Goal: Task Accomplishment & Management: Complete application form

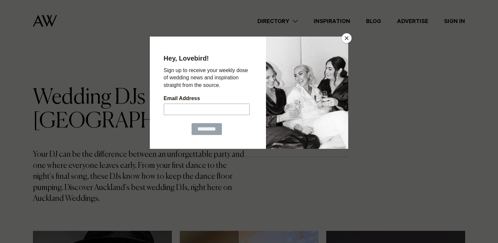
click at [345, 39] on button "Close" at bounding box center [346, 38] width 10 height 10
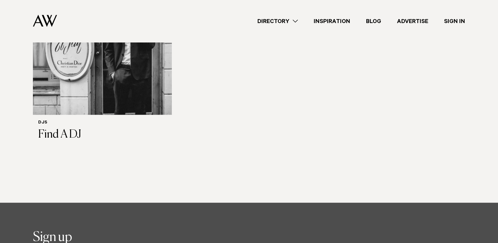
scroll to position [1546, 0]
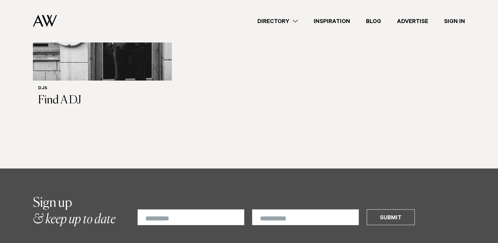
click at [294, 22] on link "Directory" at bounding box center [277, 21] width 56 height 9
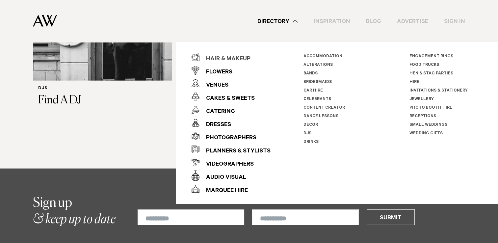
click at [229, 60] on div "Hair & Makeup" at bounding box center [224, 59] width 51 height 13
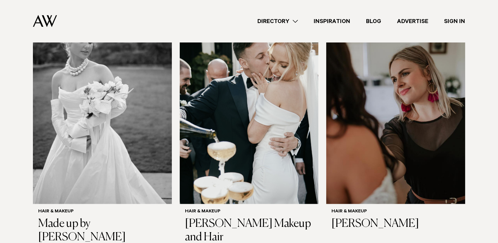
scroll to position [724, 0]
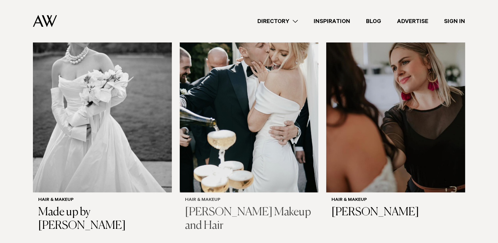
click at [210, 212] on h3 "Dani Froude Makeup and Hair" at bounding box center [249, 219] width 128 height 27
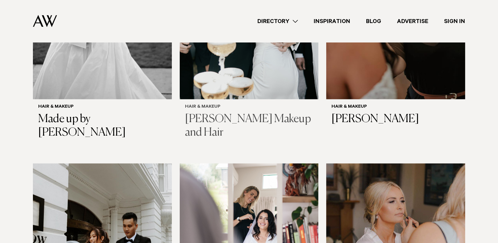
scroll to position [822, 0]
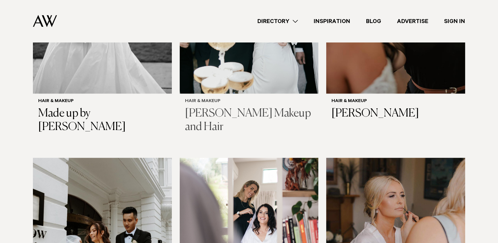
click at [250, 115] on h3 "[PERSON_NAME] Makeup and Hair" at bounding box center [249, 120] width 128 height 27
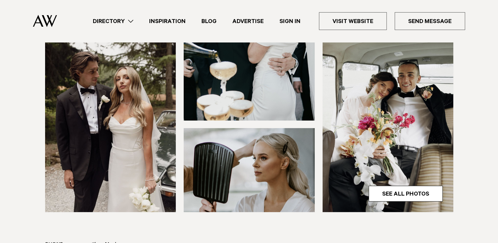
scroll to position [296, 0]
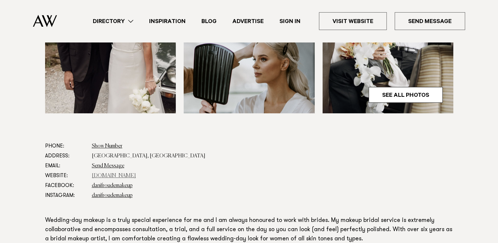
click at [100, 176] on link "danifroudemakeup.com" at bounding box center [114, 175] width 44 height 5
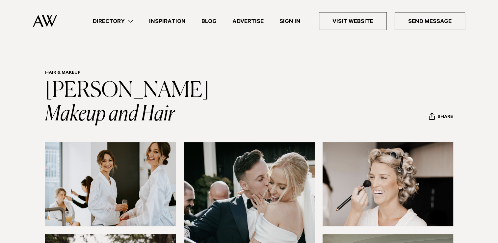
scroll to position [66, 0]
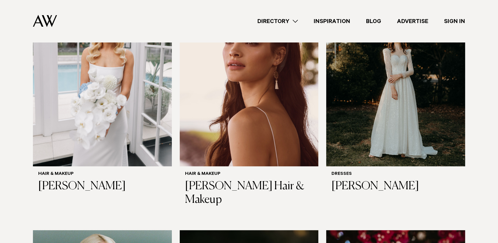
scroll to position [230, 0]
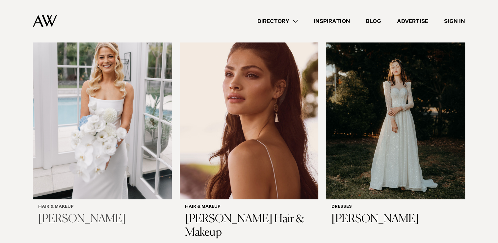
click at [57, 216] on h3 "[PERSON_NAME]" at bounding box center [102, 219] width 128 height 13
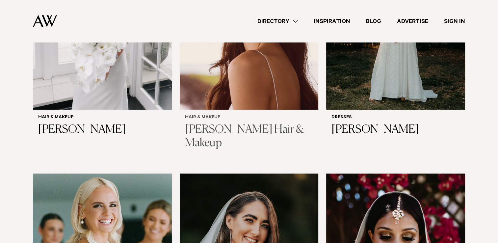
scroll to position [329, 0]
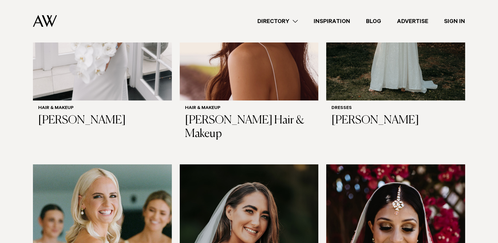
click at [286, 17] on link "Directory" at bounding box center [277, 21] width 56 height 9
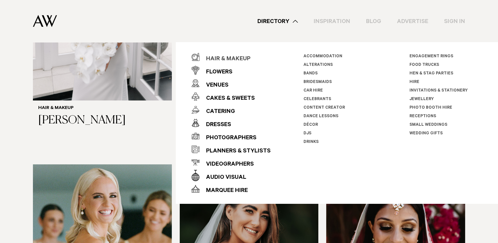
click at [223, 56] on div "Hair & Makeup" at bounding box center [224, 59] width 51 height 13
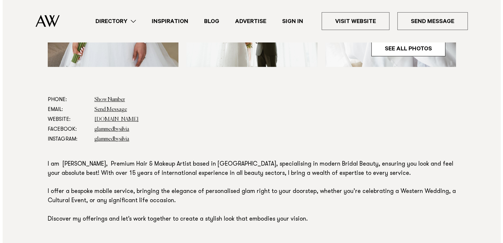
scroll to position [362, 0]
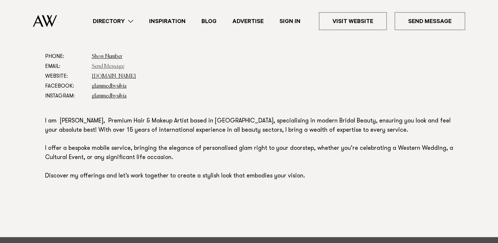
click at [97, 68] on link "Send Message" at bounding box center [108, 66] width 33 height 5
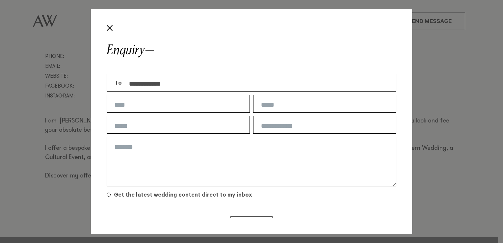
click at [168, 88] on input "**********" at bounding box center [258, 83] width 275 height 18
click at [166, 105] on input "text" at bounding box center [178, 104] width 143 height 18
click at [67, 159] on div "**********" at bounding box center [251, 121] width 503 height 243
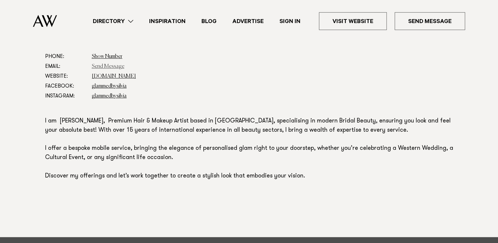
click at [116, 66] on link "Send Message" at bounding box center [108, 66] width 33 height 5
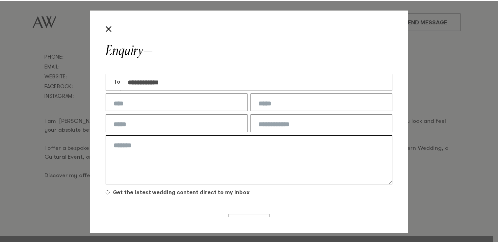
scroll to position [0, 0]
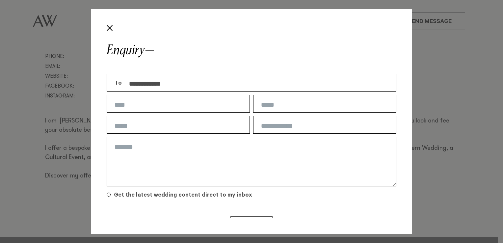
click at [154, 85] on input "**********" at bounding box center [258, 83] width 275 height 18
click at [431, 43] on div "**********" at bounding box center [251, 121] width 503 height 243
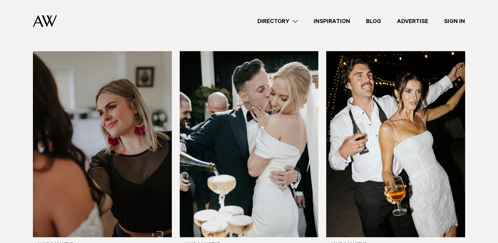
scroll to position [954, 0]
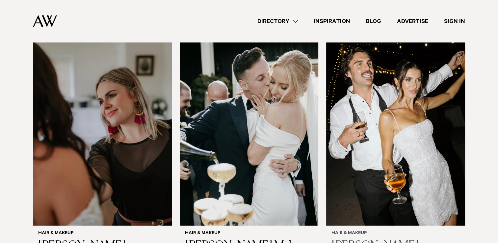
click at [357, 231] on h6 "Hair & Makeup" at bounding box center [395, 234] width 128 height 6
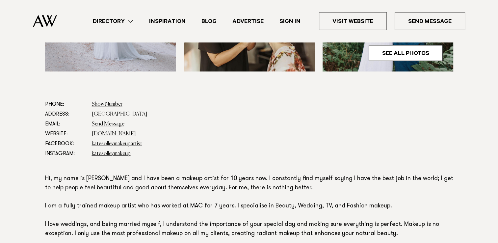
scroll to position [329, 0]
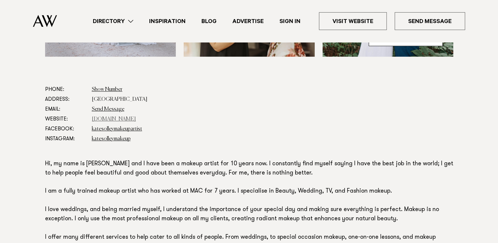
click at [110, 119] on link "www.katesolleymakeup.com" at bounding box center [114, 118] width 44 height 5
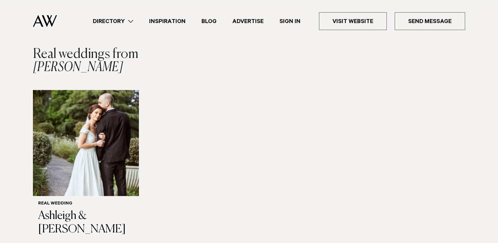
scroll to position [658, 0]
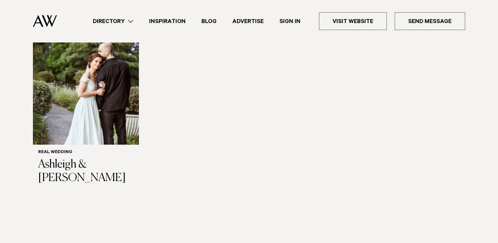
click at [119, 19] on link "Directory" at bounding box center [113, 21] width 56 height 9
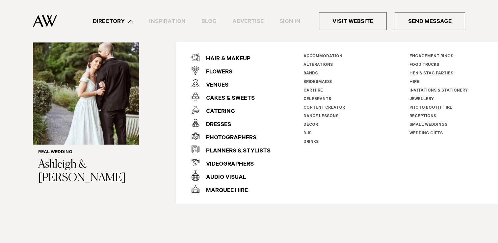
click at [307, 134] on link "DJs" at bounding box center [307, 133] width 8 height 5
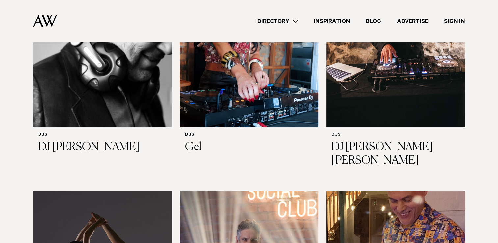
scroll to position [691, 0]
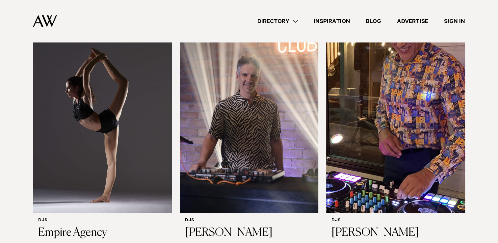
click at [297, 20] on link "Directory" at bounding box center [277, 21] width 56 height 9
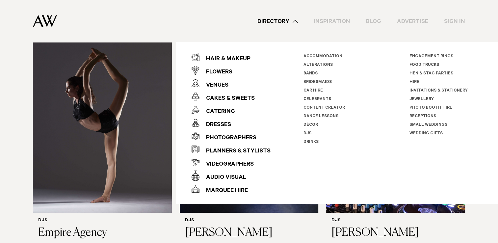
click at [328, 56] on link "Accommodation" at bounding box center [322, 56] width 39 height 5
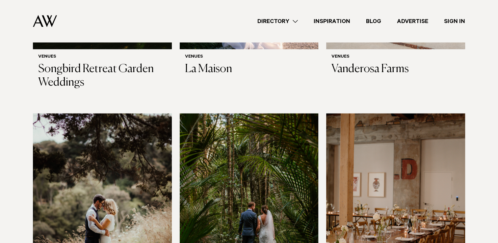
scroll to position [1151, 0]
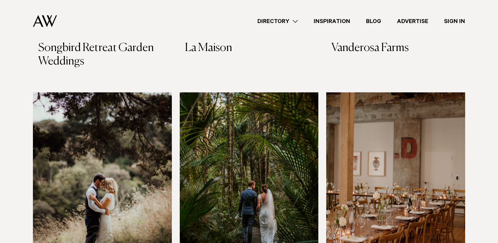
click at [292, 19] on link "Directory" at bounding box center [277, 21] width 56 height 9
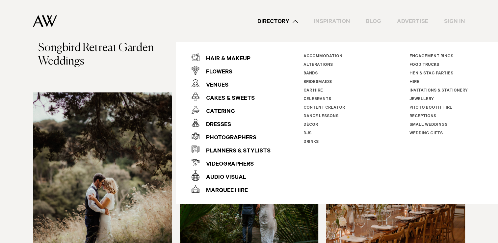
click at [317, 65] on link "Alterations" at bounding box center [317, 65] width 29 height 5
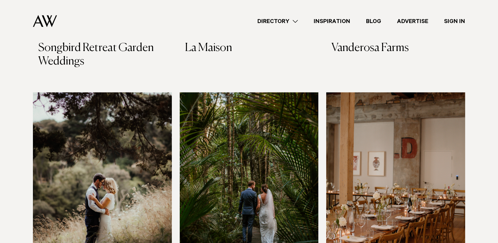
click at [287, 22] on link "Directory" at bounding box center [277, 21] width 56 height 9
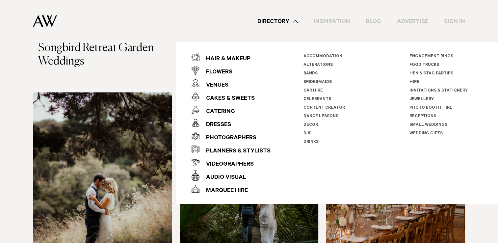
click at [309, 99] on link "Celebrants" at bounding box center [317, 99] width 28 height 5
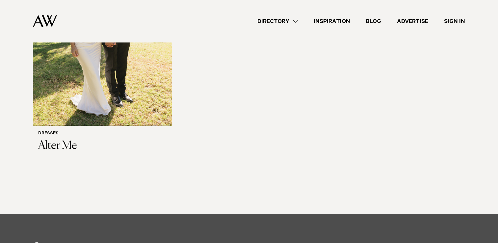
scroll to position [362, 0]
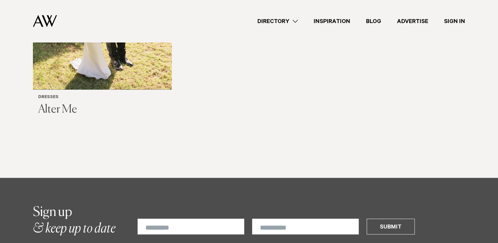
click at [61, 103] on h3 "Alter Me" at bounding box center [102, 109] width 128 height 13
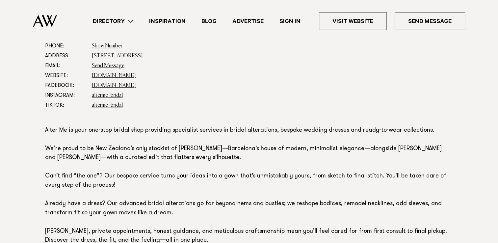
scroll to position [329, 0]
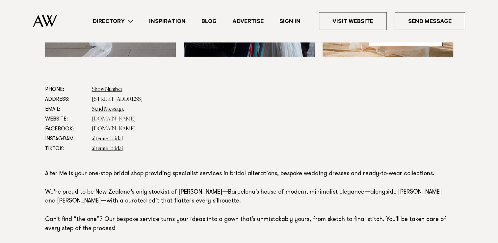
click at [101, 120] on link "alterme.co.nz" at bounding box center [114, 118] width 44 height 5
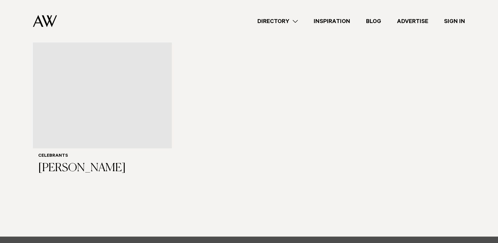
scroll to position [987, 0]
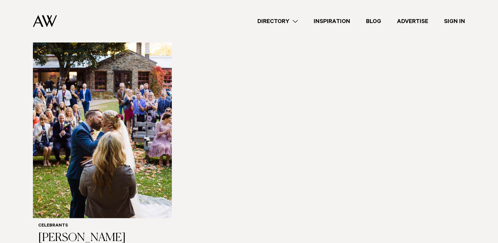
drag, startPoint x: 278, startPoint y: 29, endPoint x: 282, endPoint y: 27, distance: 4.6
click at [278, 29] on div "Directory Hair & Makeup Flowers Venues Cakes & Sweets" at bounding box center [263, 21] width 403 height 42
click at [290, 20] on link "Directory" at bounding box center [277, 21] width 56 height 9
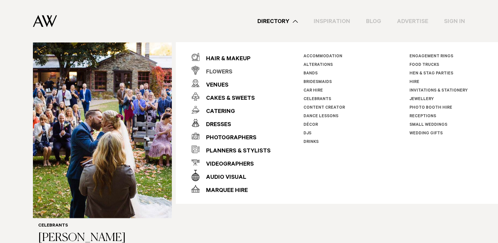
click at [222, 74] on div "Flowers" at bounding box center [215, 72] width 33 height 13
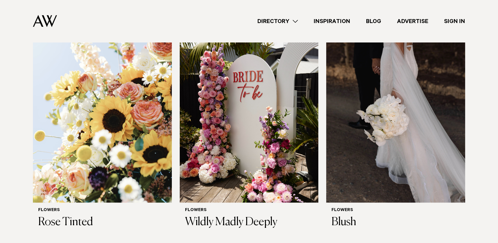
scroll to position [724, 0]
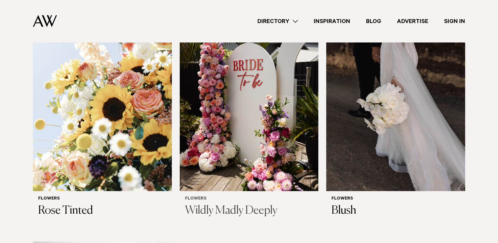
click at [231, 213] on h3 "Wildly Madly Deeply" at bounding box center [249, 210] width 128 height 13
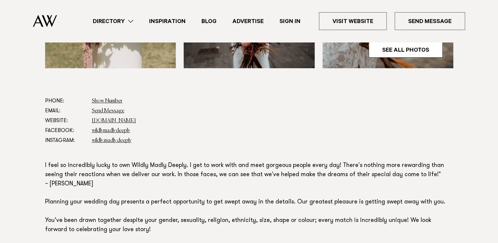
scroll to position [329, 0]
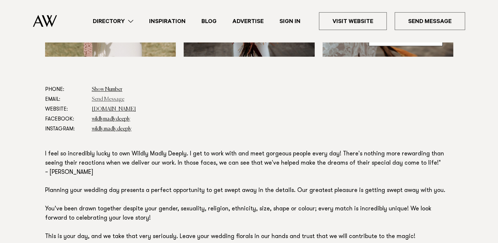
click at [112, 97] on link "Send Message" at bounding box center [108, 99] width 33 height 5
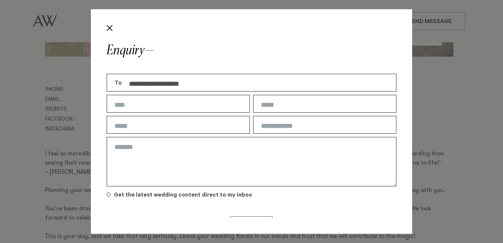
click at [144, 99] on input "text" at bounding box center [178, 104] width 143 height 18
click at [164, 81] on input "**********" at bounding box center [258, 83] width 275 height 18
click at [114, 30] on button "Close" at bounding box center [109, 27] width 11 height 11
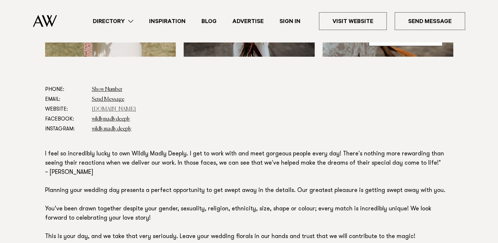
click at [99, 107] on link "www.wildlymadlydeeply.com" at bounding box center [114, 109] width 44 height 5
click at [130, 23] on link "Directory" at bounding box center [113, 21] width 56 height 9
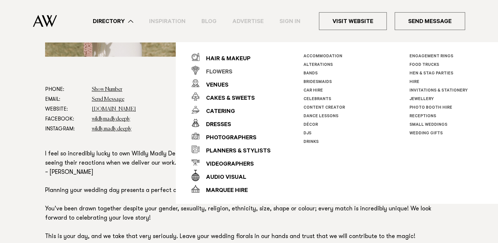
click at [218, 67] on div "Flowers" at bounding box center [215, 72] width 33 height 13
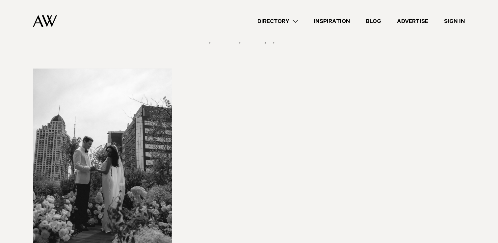
scroll to position [987, 0]
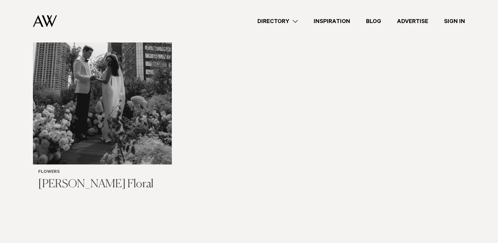
click at [123, 183] on h3 "[PERSON_NAME] Floral" at bounding box center [102, 184] width 128 height 13
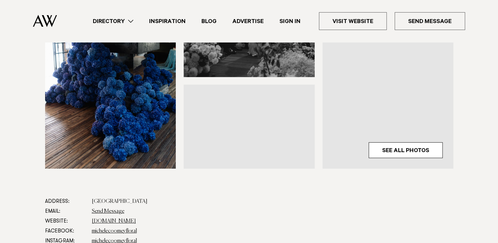
scroll to position [329, 0]
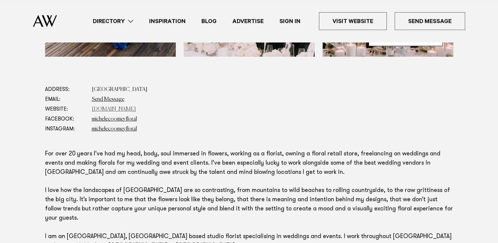
click at [103, 109] on link "michelecoomeyfloral.co.nz" at bounding box center [114, 109] width 44 height 5
click at [109, 99] on link "Send Message" at bounding box center [108, 99] width 33 height 5
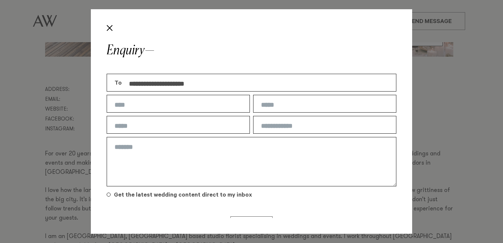
click at [167, 86] on input "**********" at bounding box center [258, 83] width 275 height 18
click at [109, 32] on button "Close" at bounding box center [109, 27] width 11 height 11
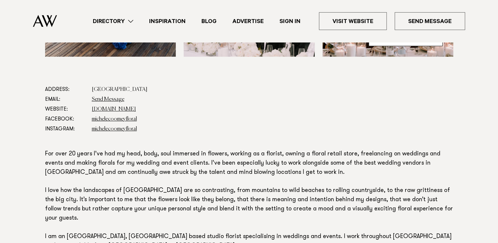
click at [172, 20] on link "Inspiration" at bounding box center [167, 21] width 52 height 9
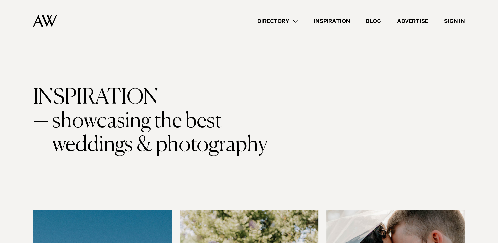
click at [287, 20] on link "Directory" at bounding box center [277, 21] width 56 height 9
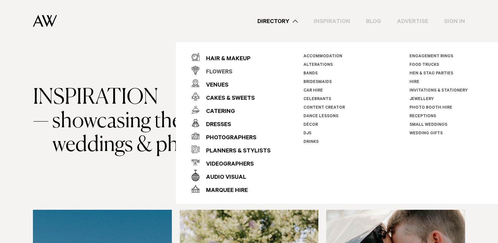
click at [221, 74] on div "Flowers" at bounding box center [215, 72] width 33 height 13
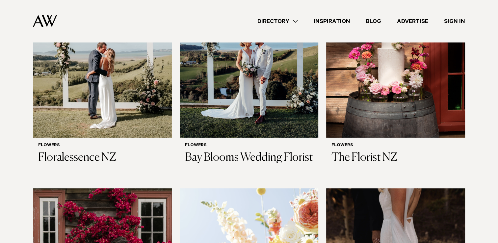
scroll to position [329, 0]
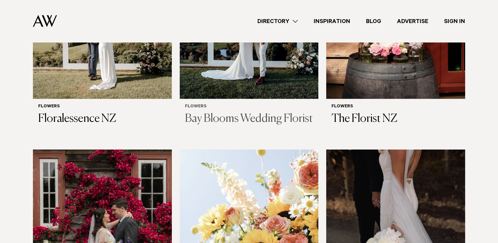
click at [238, 116] on h3 "Bay Blooms Wedding Florist" at bounding box center [249, 118] width 128 height 13
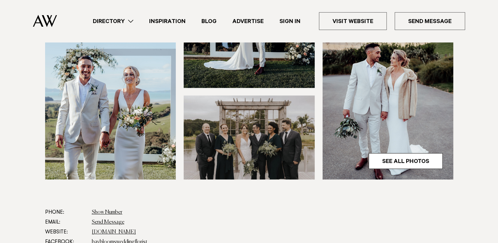
scroll to position [230, 0]
click at [130, 24] on link "Directory" at bounding box center [113, 21] width 56 height 9
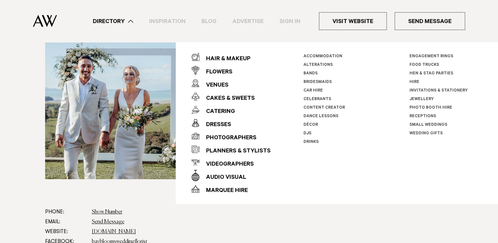
click at [314, 116] on link "Dance Lessons" at bounding box center [320, 116] width 35 height 5
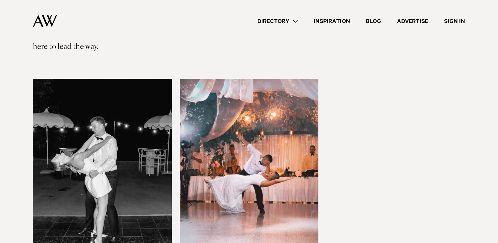
scroll to position [263, 0]
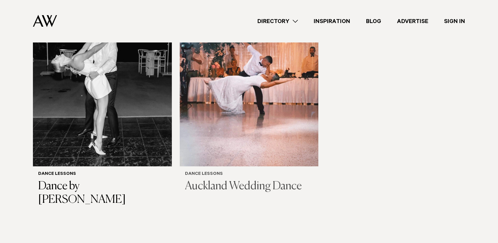
click at [249, 180] on h3 "Auckland Wedding Dance" at bounding box center [249, 186] width 128 height 13
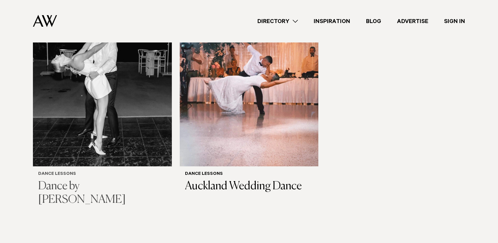
click at [66, 171] on h6 "Dance Lessons" at bounding box center [102, 174] width 128 height 6
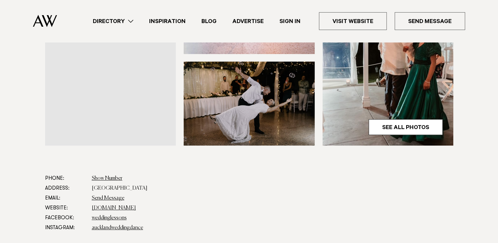
scroll to position [329, 0]
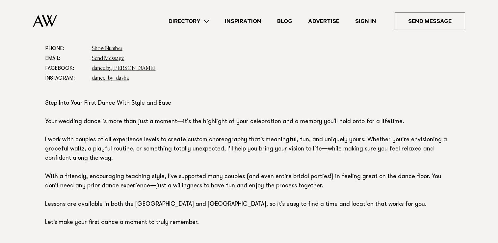
scroll to position [395, 0]
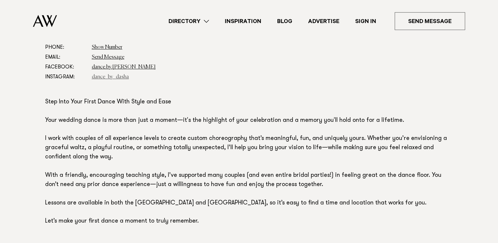
click at [108, 74] on link "dance_by_dasha" at bounding box center [110, 76] width 37 height 5
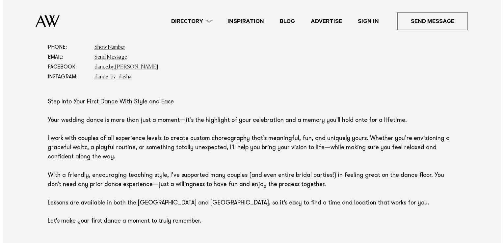
scroll to position [263, 0]
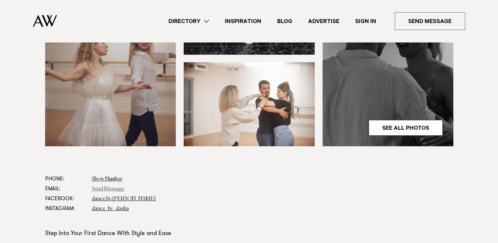
click at [100, 186] on link "Send Message" at bounding box center [108, 188] width 33 height 5
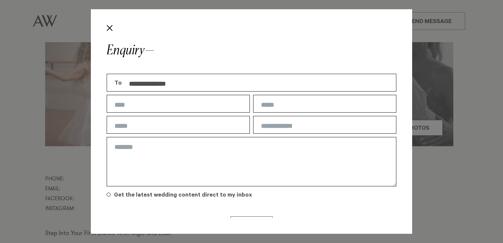
click at [133, 101] on input "text" at bounding box center [178, 104] width 143 height 18
type input "**********"
click at [267, 127] on input "text" at bounding box center [324, 125] width 143 height 18
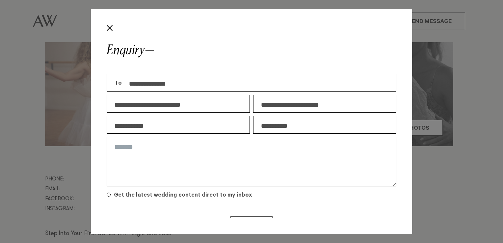
type input "**********"
click at [262, 149] on textarea at bounding box center [252, 161] width 290 height 49
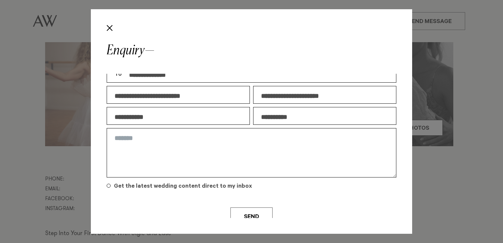
scroll to position [16, 0]
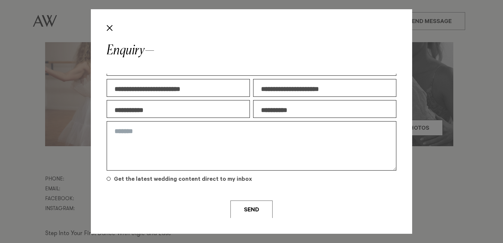
click at [226, 156] on textarea at bounding box center [252, 145] width 290 height 49
click at [234, 145] on textarea at bounding box center [252, 145] width 290 height 49
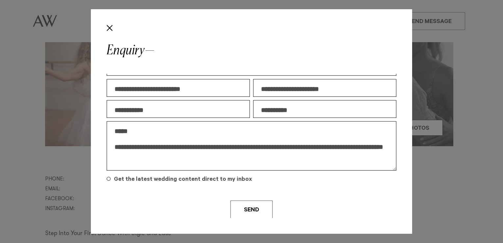
click at [332, 141] on textarea "**********" at bounding box center [252, 145] width 290 height 49
click at [376, 141] on textarea "**********" at bounding box center [252, 145] width 290 height 49
click at [378, 143] on textarea "**********" at bounding box center [252, 145] width 290 height 49
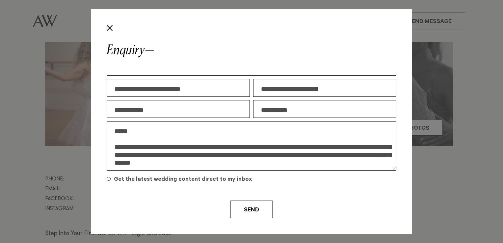
click at [188, 163] on textarea "**********" at bounding box center [252, 145] width 290 height 49
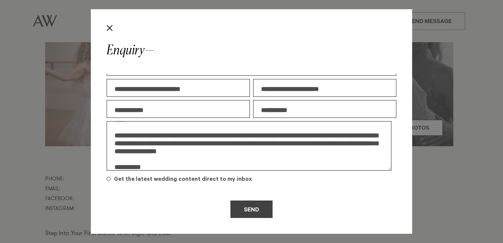
type textarea "**********"
click at [251, 212] on button "Send" at bounding box center [251, 209] width 42 height 18
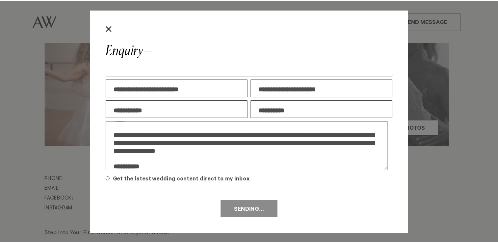
scroll to position [0, 0]
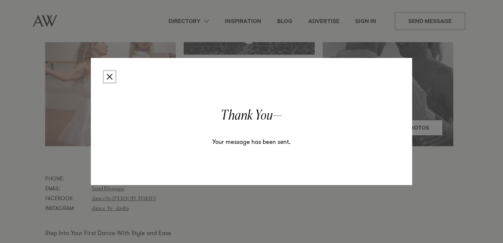
click at [113, 79] on button "Close" at bounding box center [109, 76] width 11 height 11
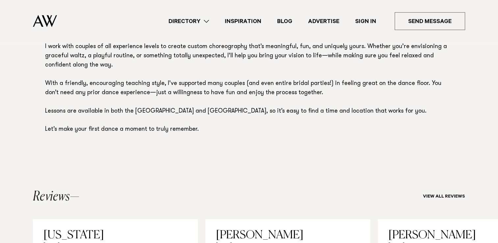
scroll to position [559, 0]
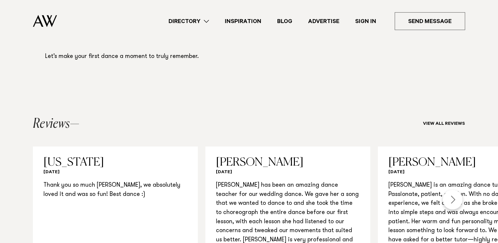
click at [207, 21] on link "Directory" at bounding box center [189, 21] width 56 height 9
